Goal: Communication & Community: Ask a question

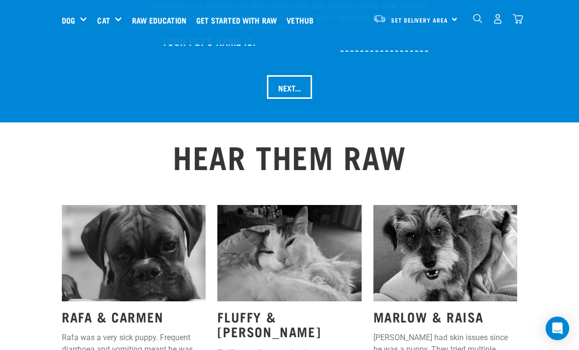
scroll to position [1102, 0]
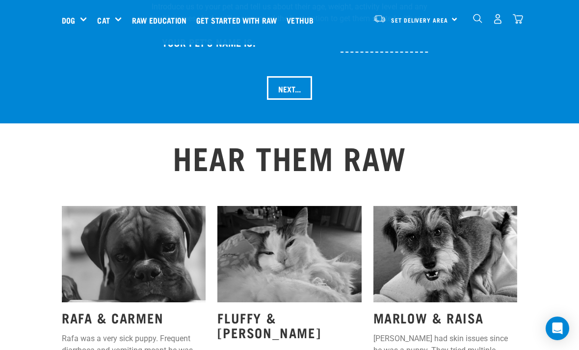
click at [299, 100] on input "Next..." at bounding box center [289, 88] width 45 height 24
click at [394, 53] on input "text" at bounding box center [417, 41] width 152 height 22
click at [389, 53] on input "text" at bounding box center [417, 41] width 152 height 22
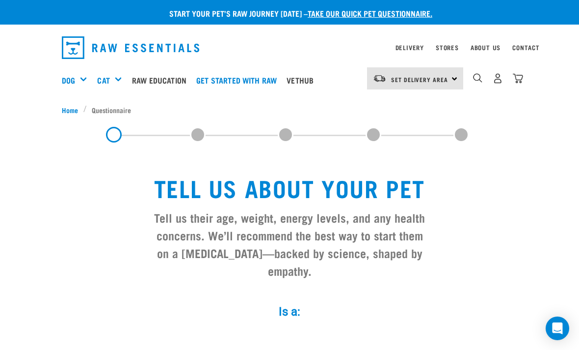
click at [455, 77] on div "Set Delivery Area North Island South Island" at bounding box center [415, 78] width 96 height 22
click at [425, 126] on link "[GEOGRAPHIC_DATA]" at bounding box center [414, 128] width 94 height 22
click at [534, 46] on link "Contact" at bounding box center [526, 47] width 27 height 3
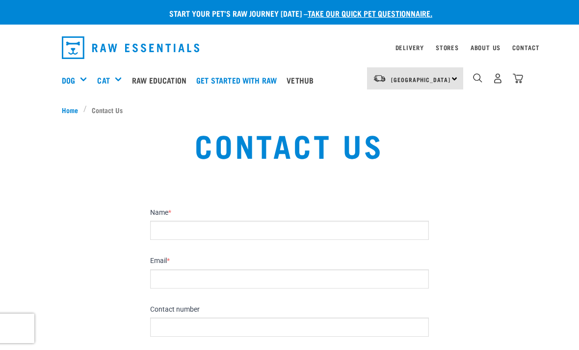
click at [171, 233] on input "Name *" at bounding box center [289, 229] width 279 height 19
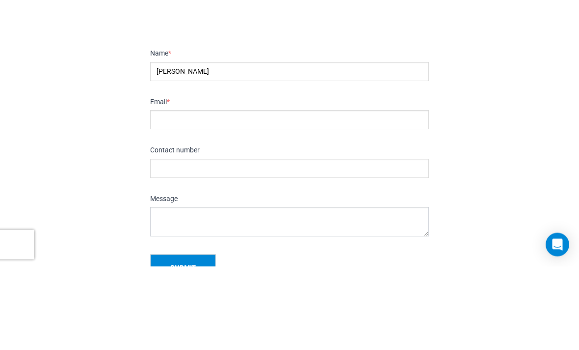
type input "[PERSON_NAME]"
click at [154, 194] on input "Email *" at bounding box center [289, 203] width 279 height 19
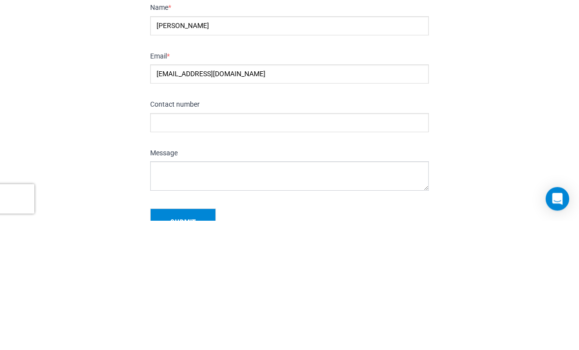
type input "[EMAIL_ADDRESS][DOMAIN_NAME]"
click at [157, 243] on input "Contact number" at bounding box center [289, 252] width 279 height 19
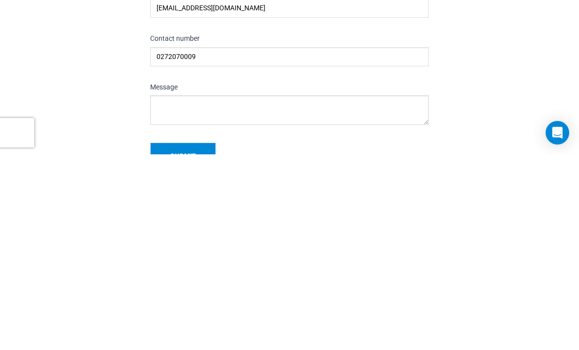
type input "0272070009"
click at [158, 291] on textarea "Message" at bounding box center [289, 305] width 279 height 29
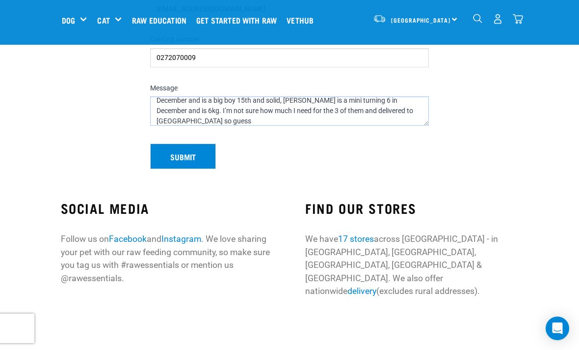
scroll to position [26, 0]
type textarea "Hello, I have 3 sausage dogs so trying to work out costs of changing them all o…"
click at [187, 155] on button "Submit" at bounding box center [183, 156] width 66 height 26
